Goal: Information Seeking & Learning: Learn about a topic

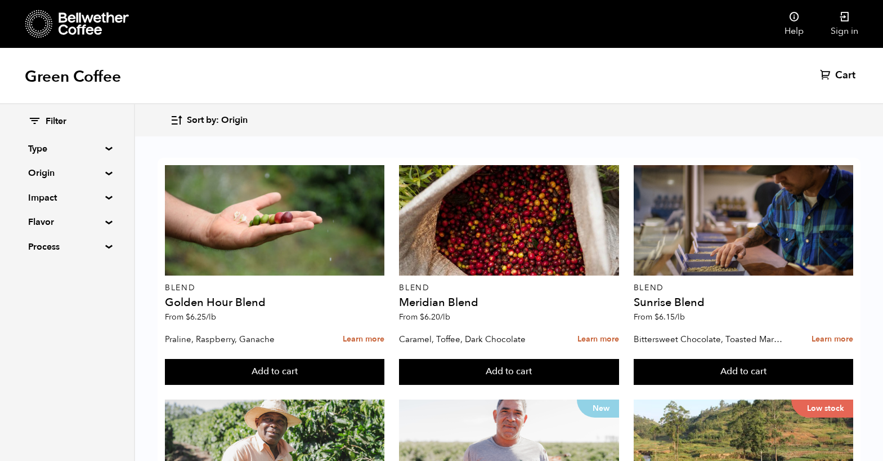
scroll to position [1129, 0]
drag, startPoint x: 164, startPoint y: 382, endPoint x: 218, endPoint y: 382, distance: 54.6
copy p "Medjool Date"
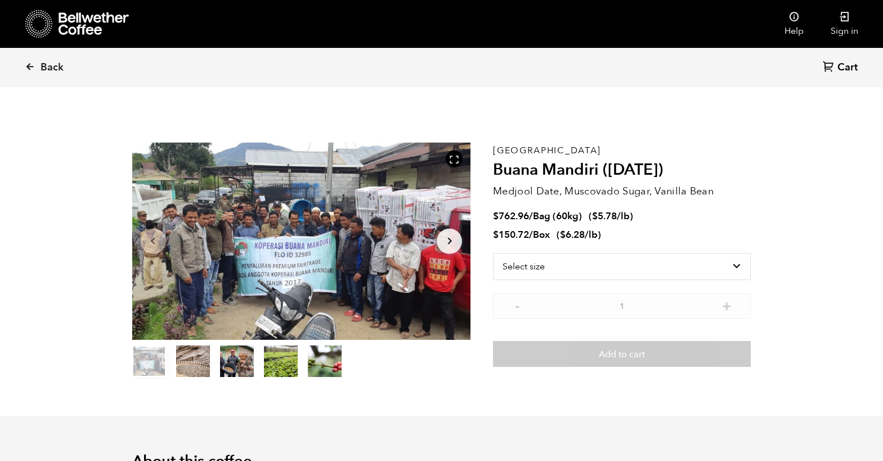
scroll to position [490, 600]
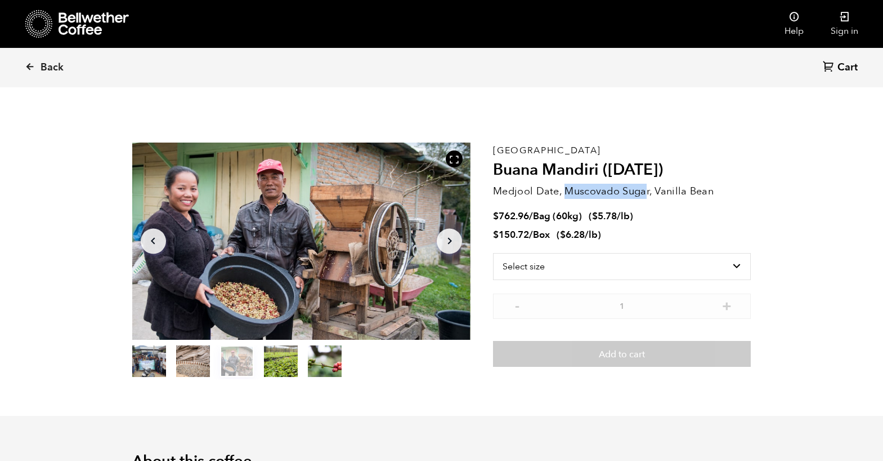
drag, startPoint x: 566, startPoint y: 194, endPoint x: 646, endPoint y: 195, distance: 80.5
click at [646, 195] on p "Medjool Date, Muscovado Sugar, Vanilla Bean" at bounding box center [622, 191] width 258 height 15
drag, startPoint x: 649, startPoint y: 190, endPoint x: 566, endPoint y: 190, distance: 82.8
click at [566, 190] on p "Medjool Date, Muscovado Sugar, Vanilla Bean" at bounding box center [622, 191] width 258 height 15
